Goal: Download file/media

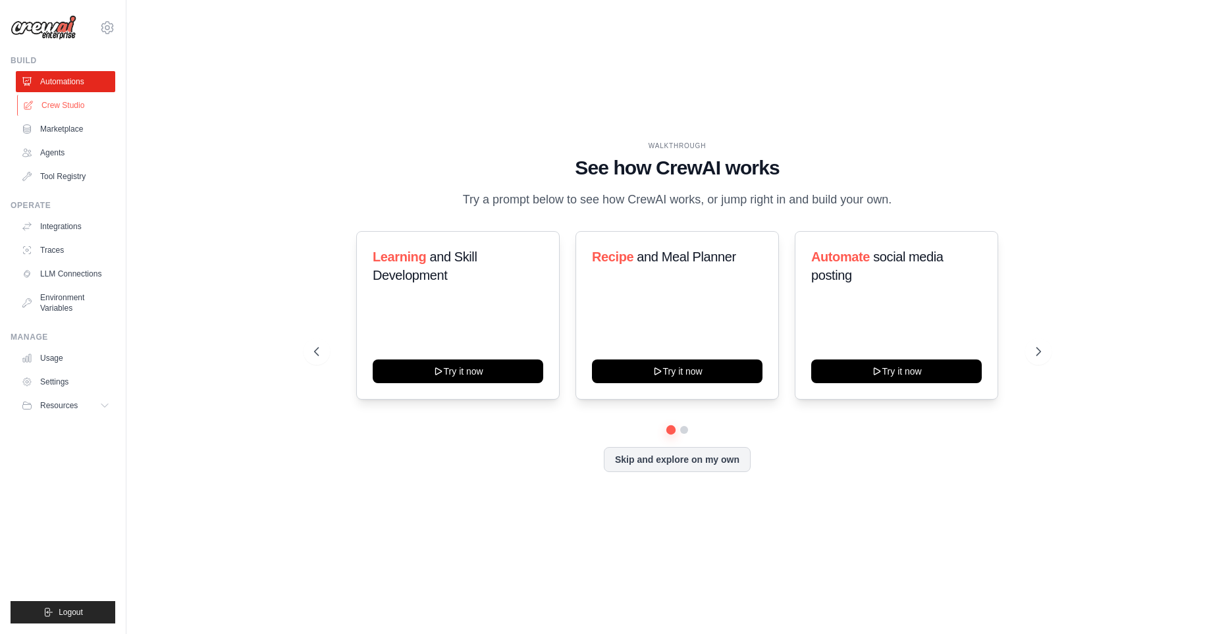
click at [82, 110] on link "Crew Studio" at bounding box center [66, 105] width 99 height 21
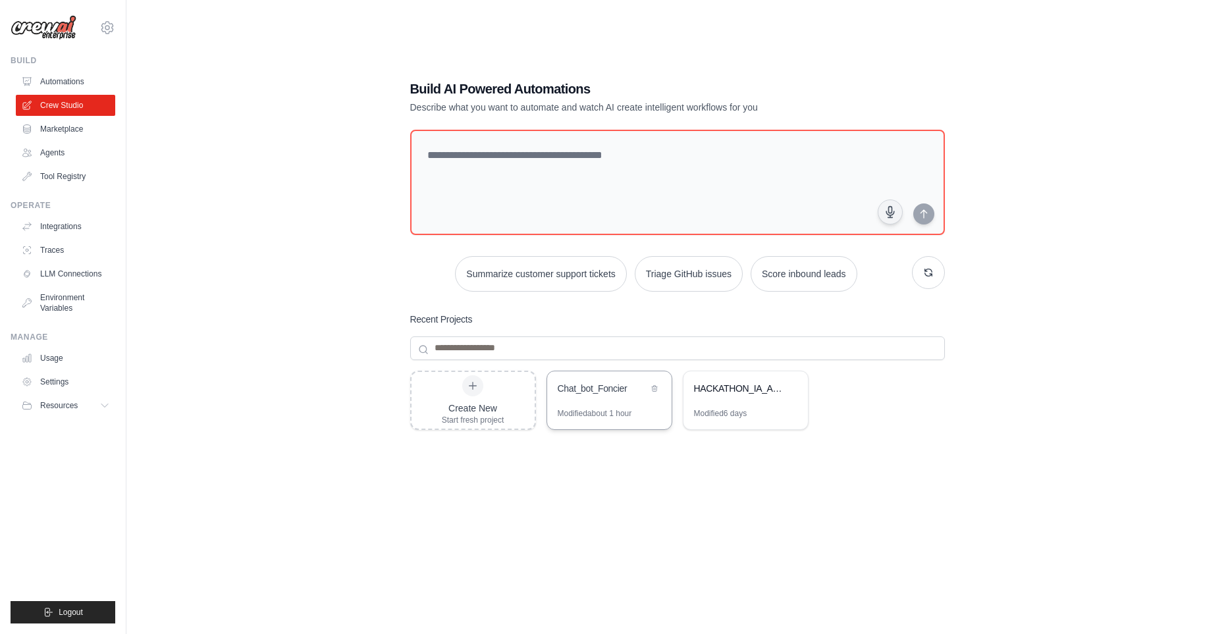
click at [592, 408] on div "Modified about 1 hour" at bounding box center [594, 413] width 74 height 11
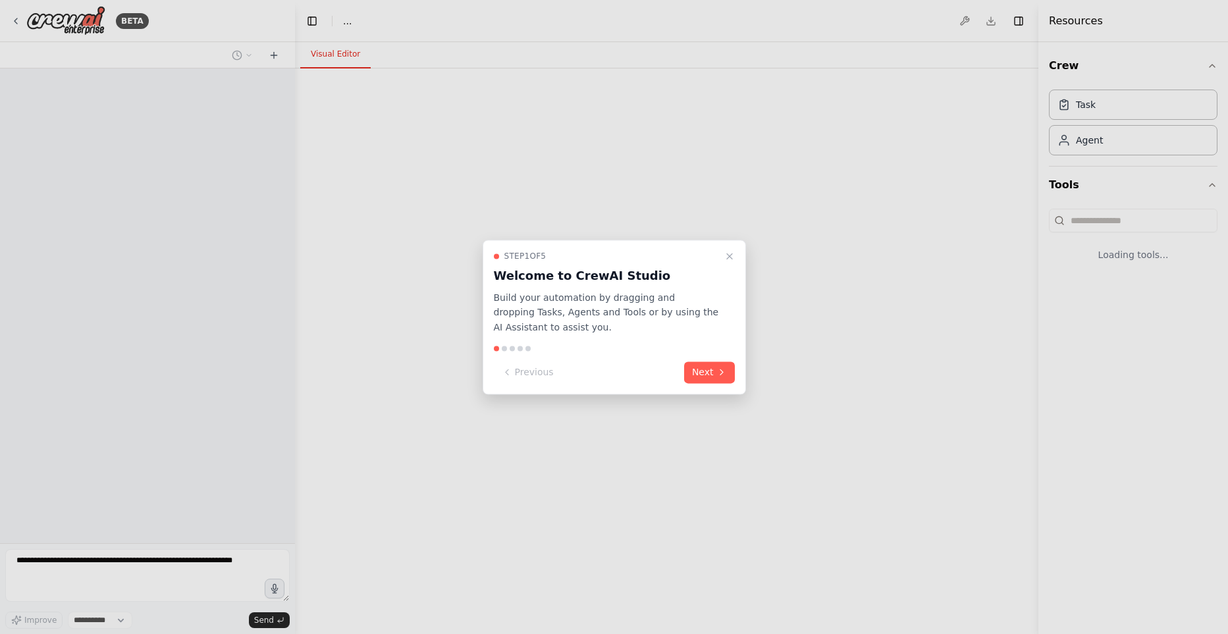
select select "****"
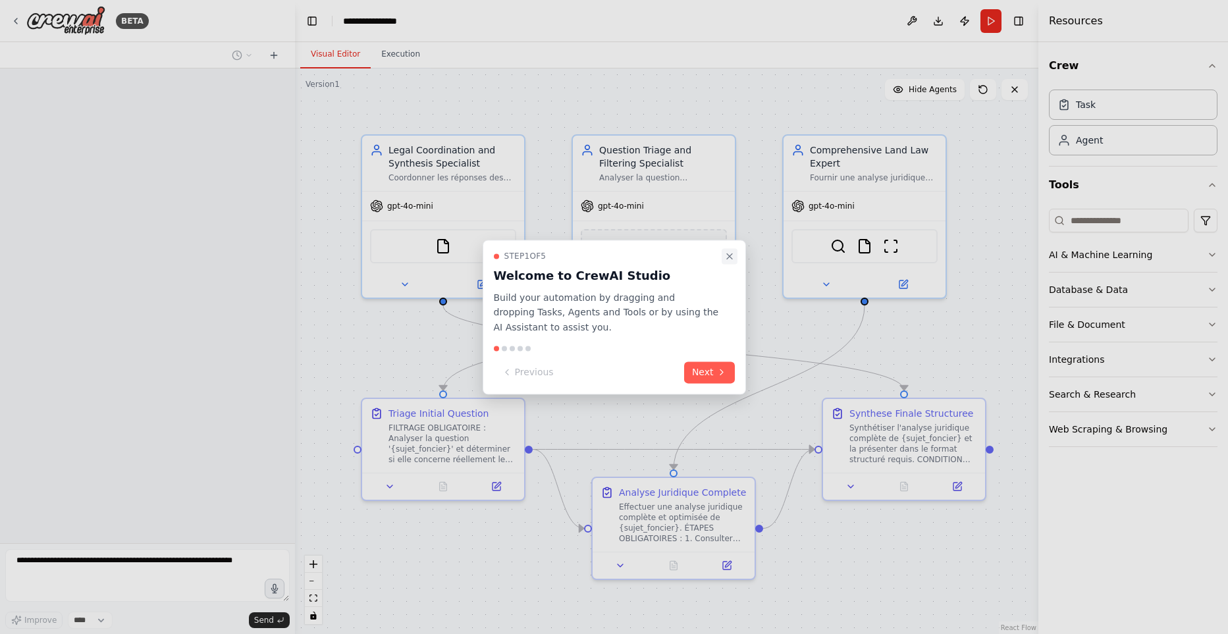
click at [733, 252] on icon "Close walkthrough" at bounding box center [729, 256] width 11 height 11
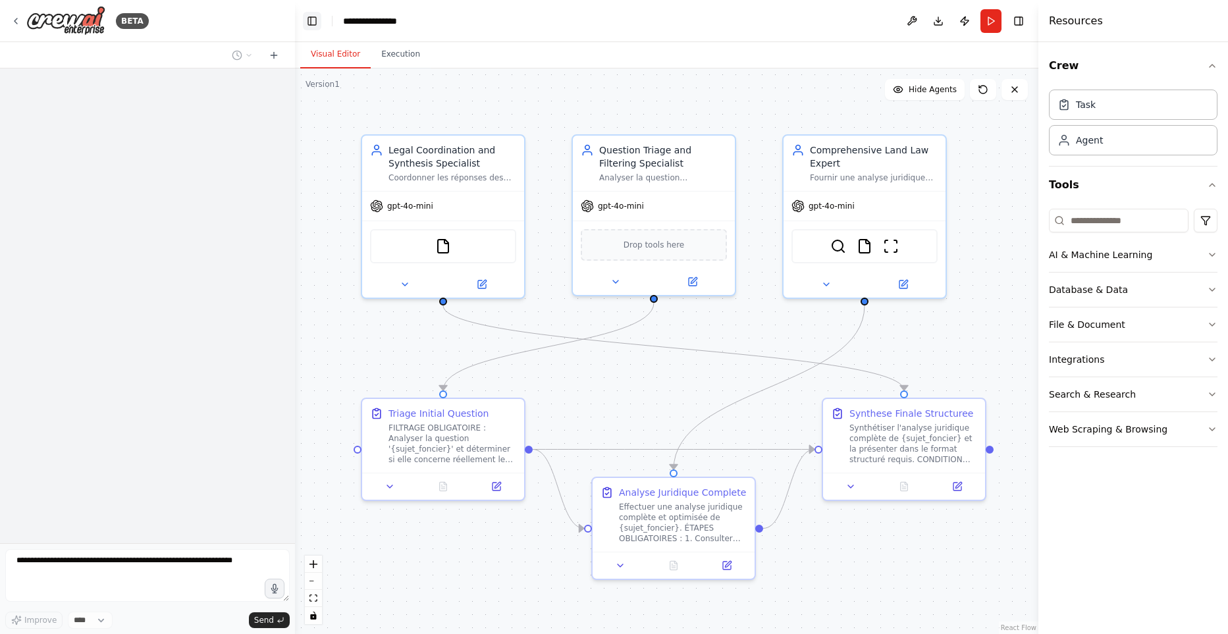
click at [308, 23] on button "Toggle Left Sidebar" at bounding box center [312, 21] width 18 height 18
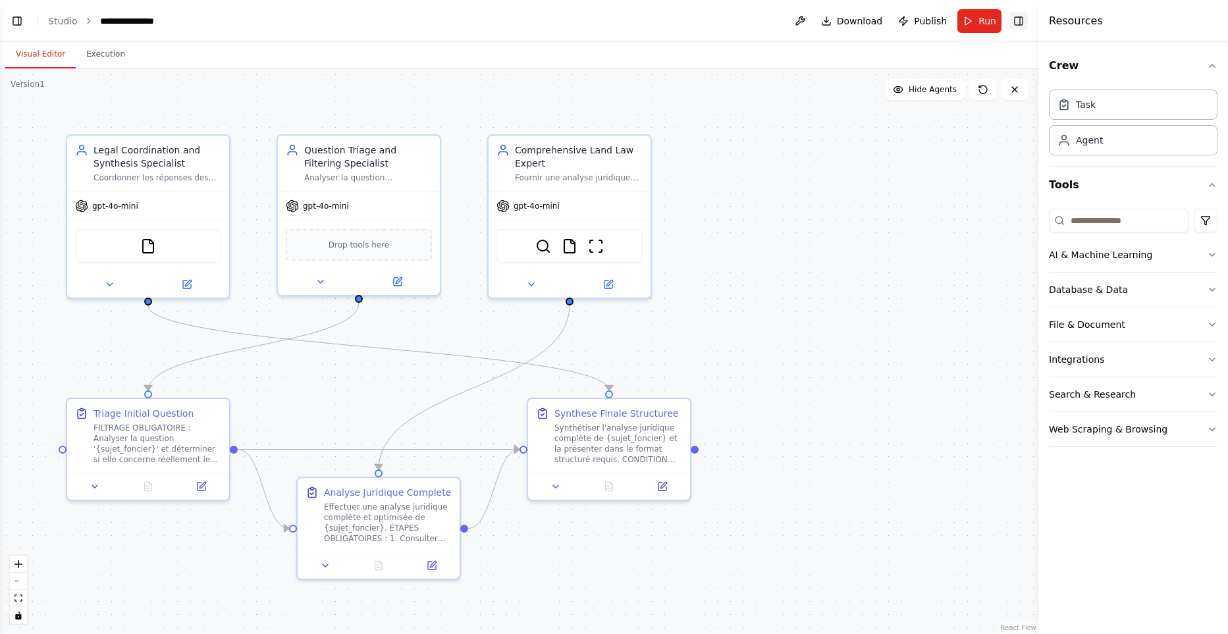
click at [1024, 24] on button "Toggle Right Sidebar" at bounding box center [1018, 21] width 18 height 18
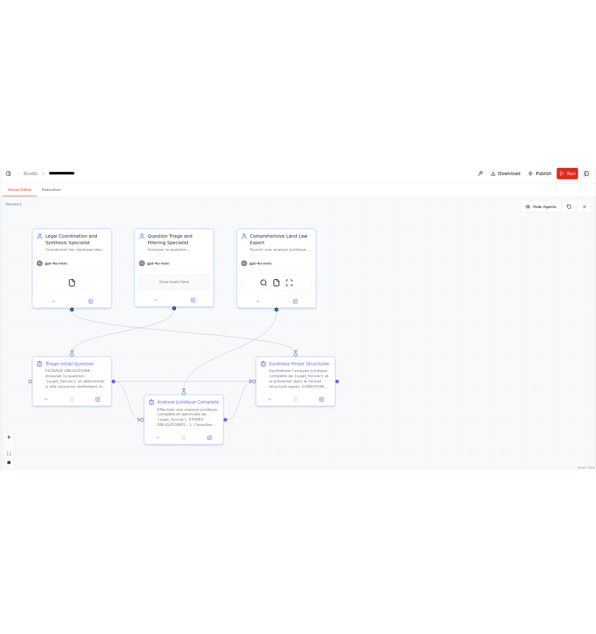
scroll to position [16337, 0]
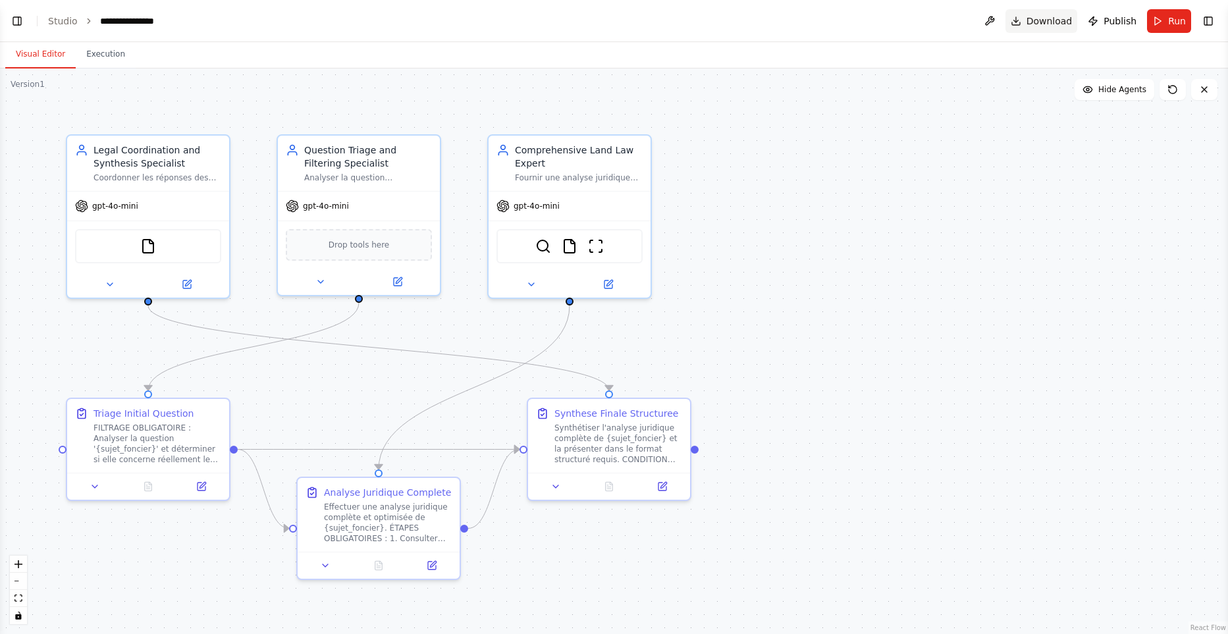
click at [1027, 19] on button "Download" at bounding box center [1041, 21] width 72 height 24
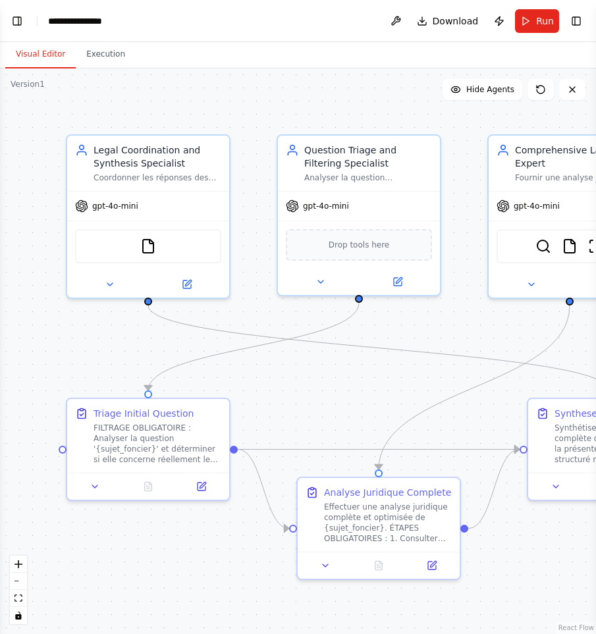
scroll to position [17732, 0]
